Goal: Answer question/provide support

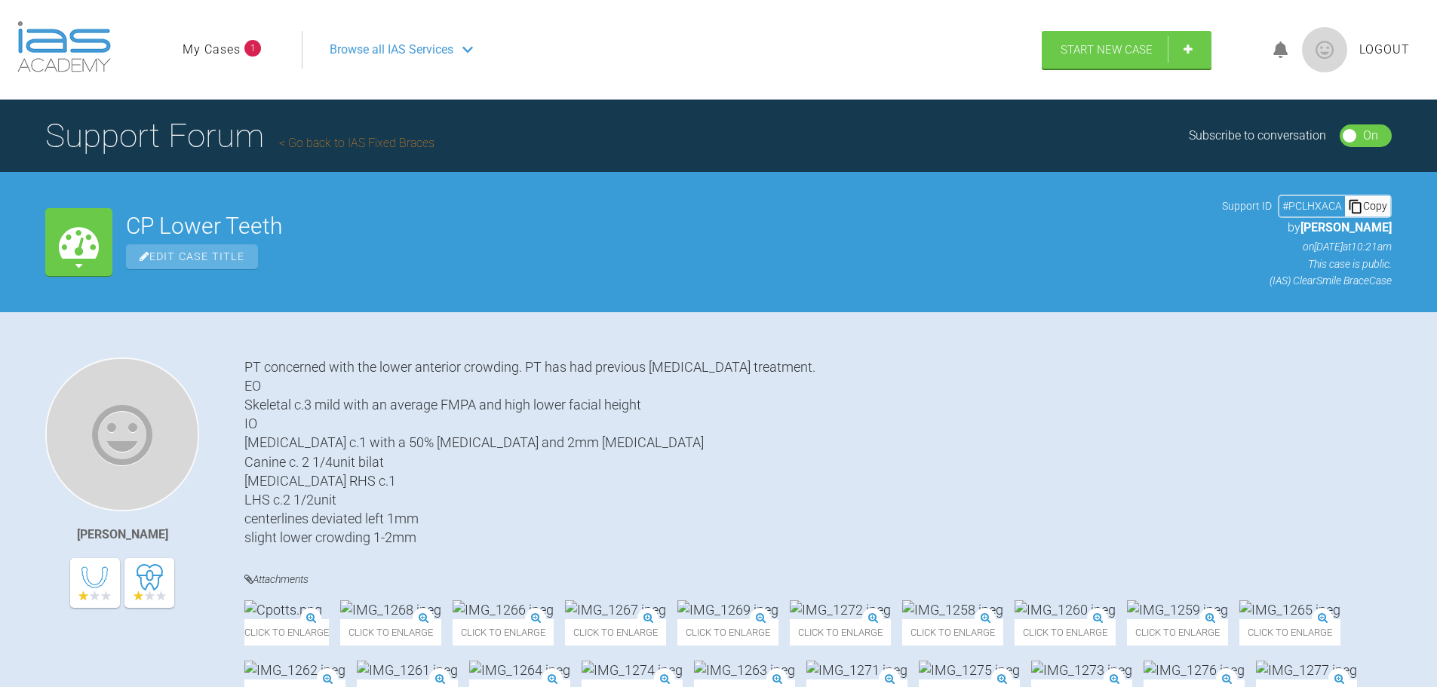
scroll to position [75, 0]
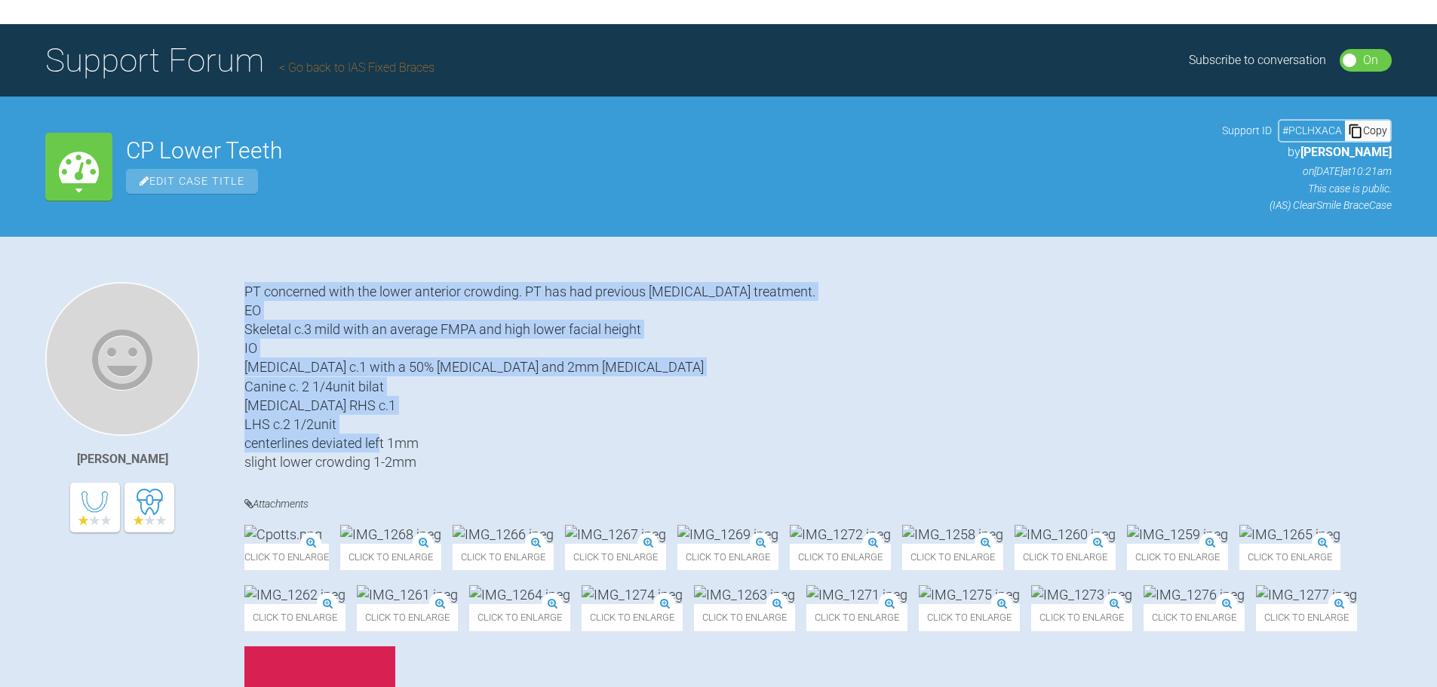
drag, startPoint x: 422, startPoint y: 456, endPoint x: 246, endPoint y: 281, distance: 248.6
click at [246, 282] on div "PT concerned with the lower anterior crowding. PT has had previous [MEDICAL_DAT…" at bounding box center [817, 377] width 1147 height 190
copy div "PT concerned with the lower anterior crowding. PT has had previous [MEDICAL_DAT…"
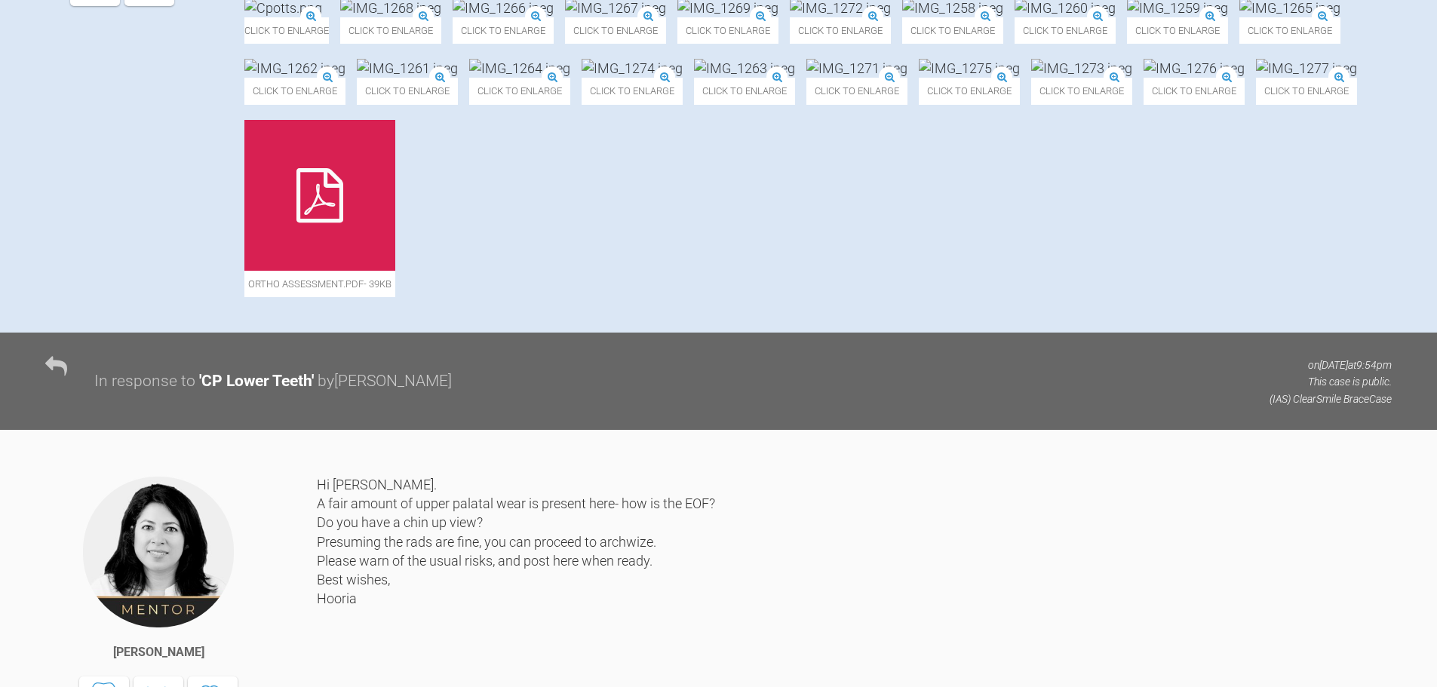
scroll to position [603, 0]
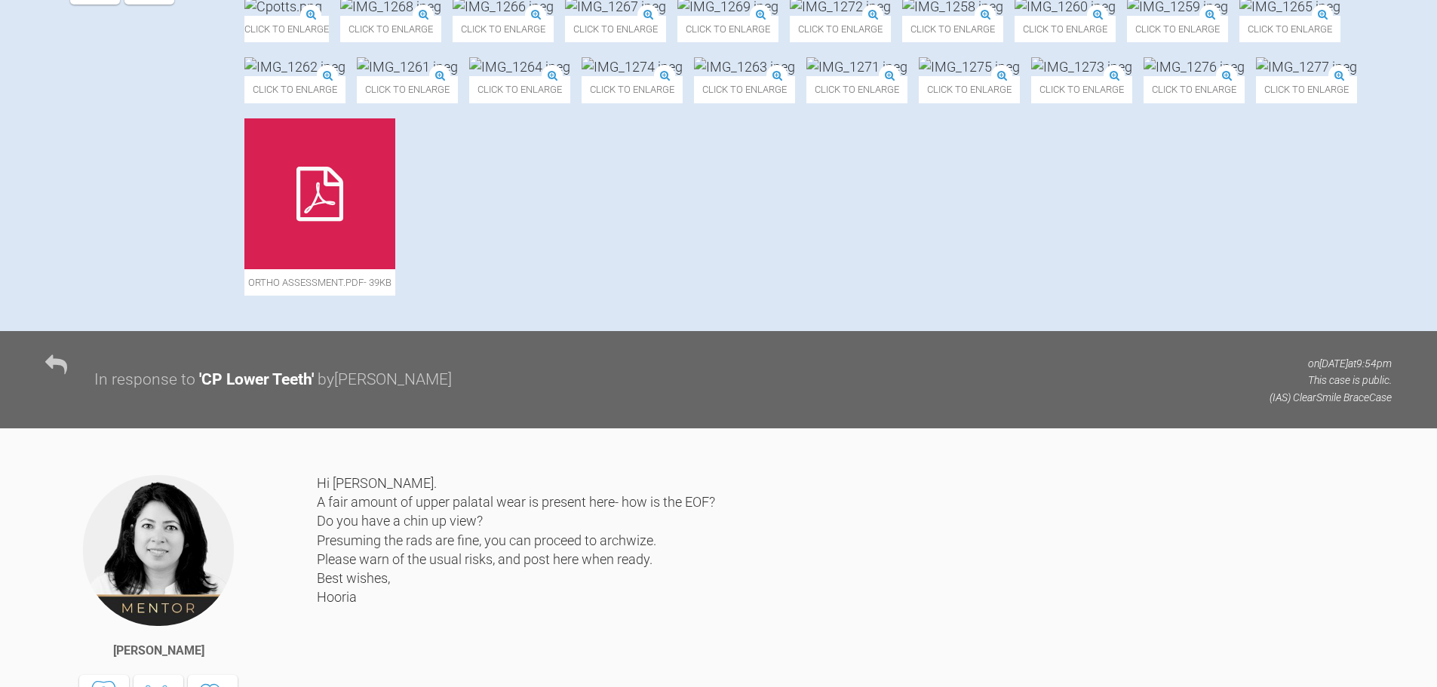
click at [395, 269] on div at bounding box center [319, 193] width 151 height 151
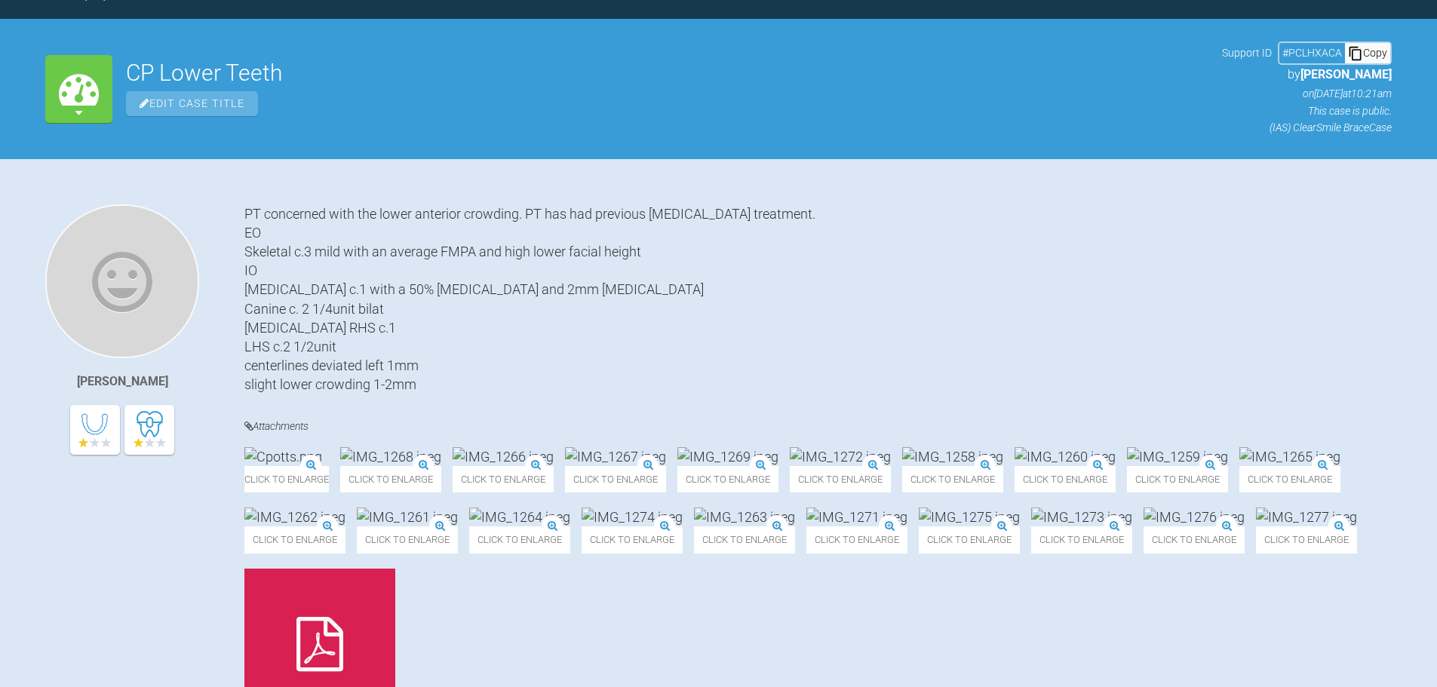
scroll to position [151, 0]
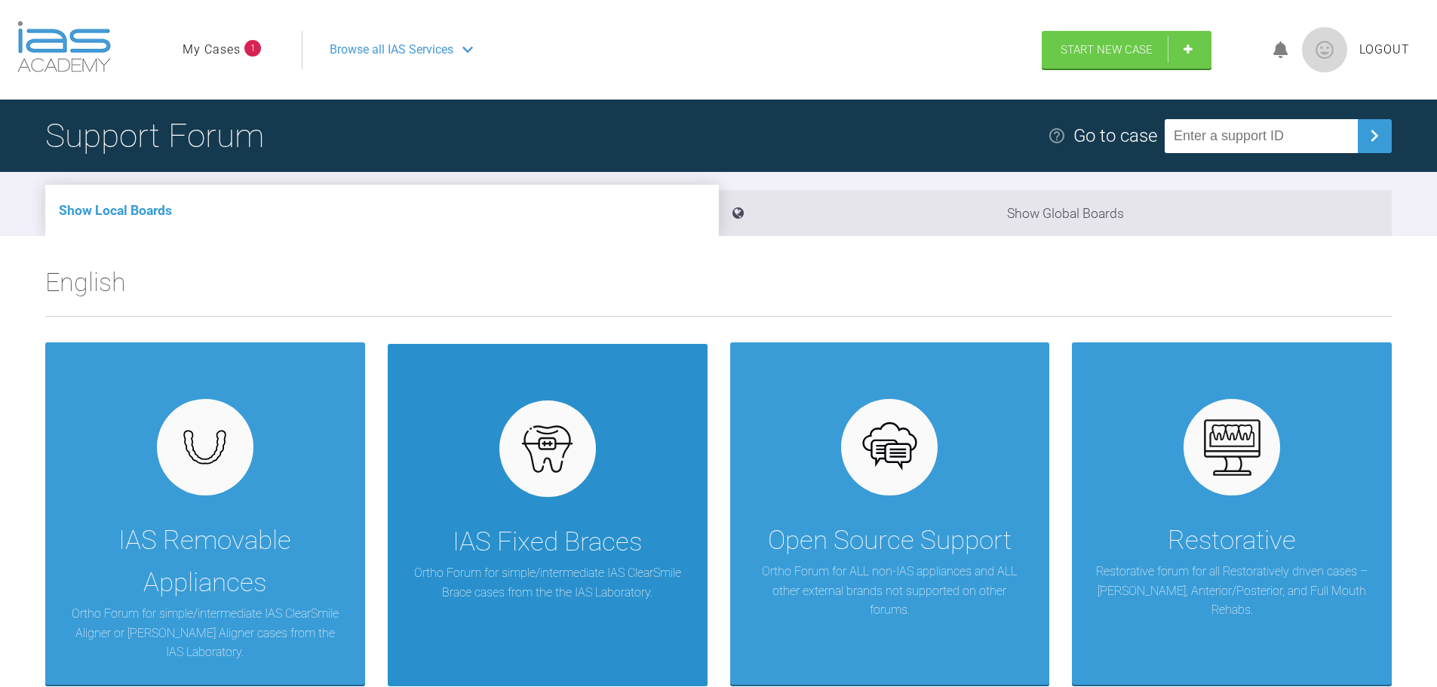
click at [494, 554] on div "IAS Fixed Braces" at bounding box center [547, 542] width 189 height 42
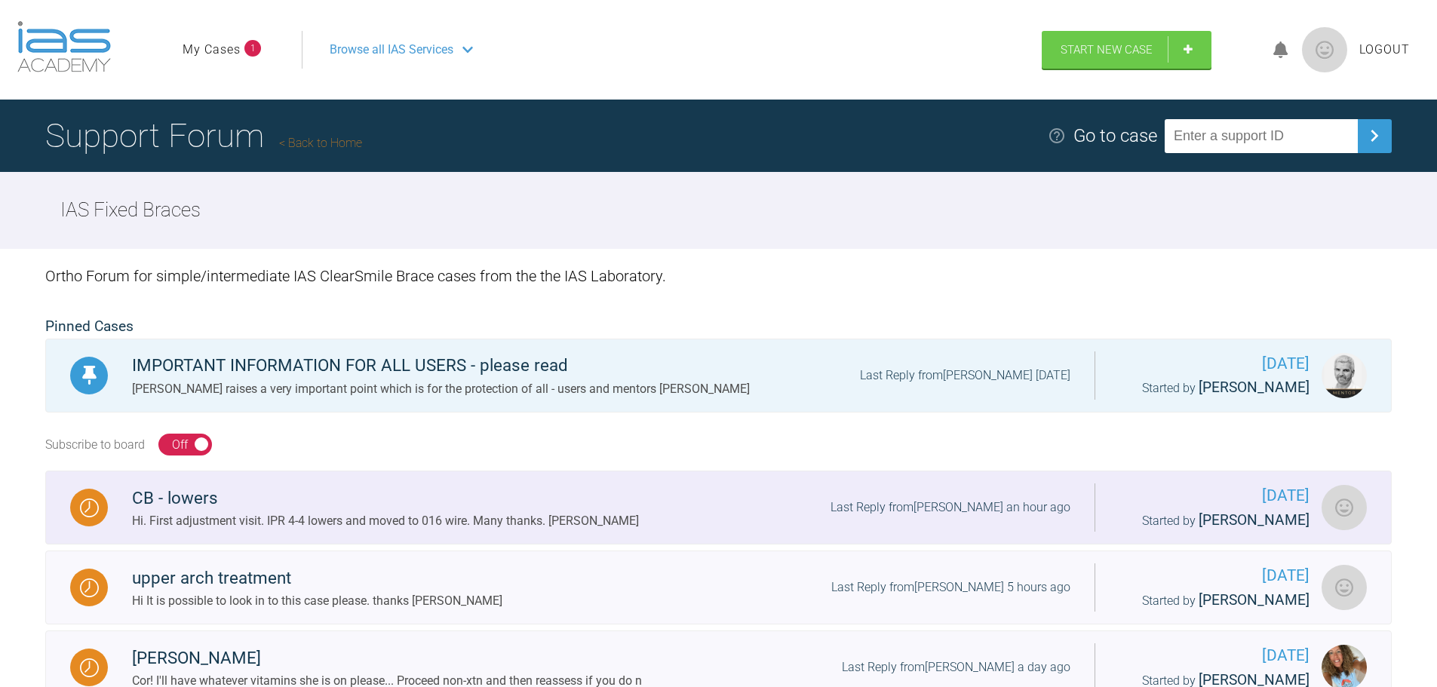
click at [201, 495] on div "CB - lowers" at bounding box center [385, 498] width 507 height 27
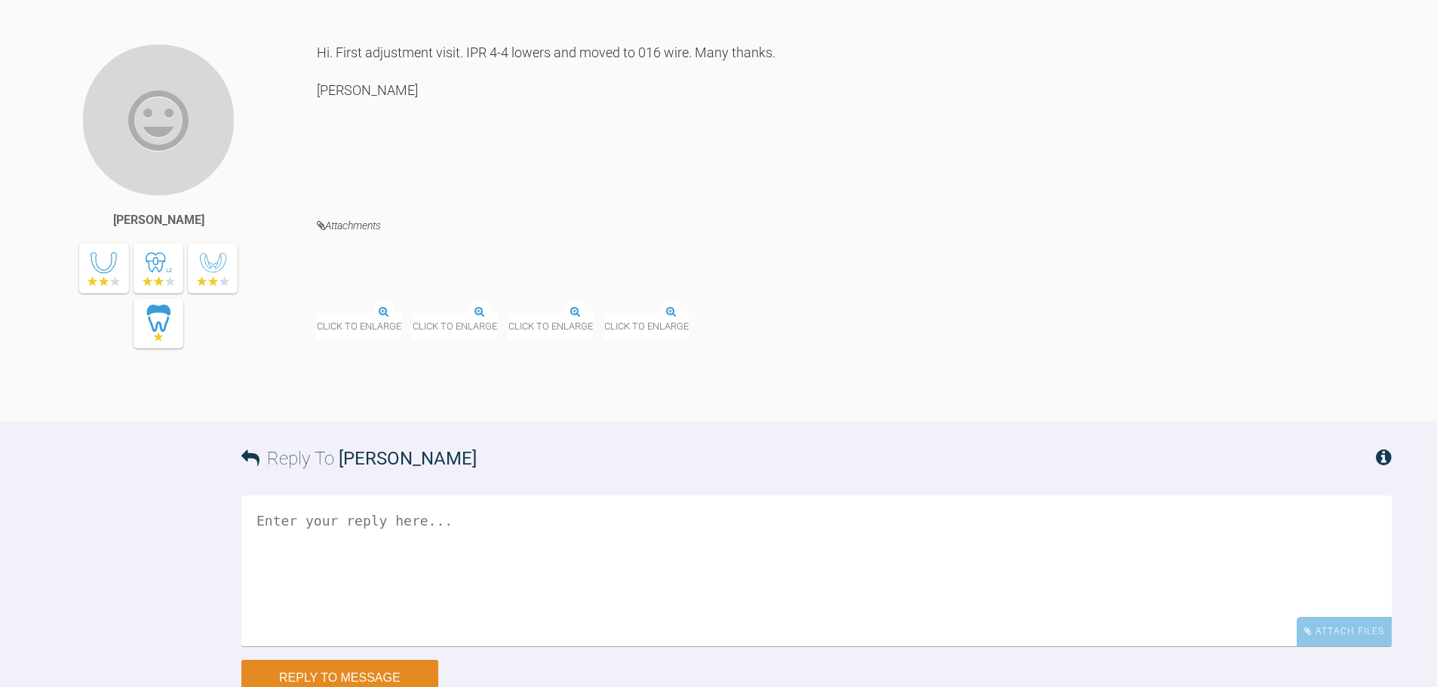
scroll to position [2533, 0]
